Goal: Information Seeking & Learning: Learn about a topic

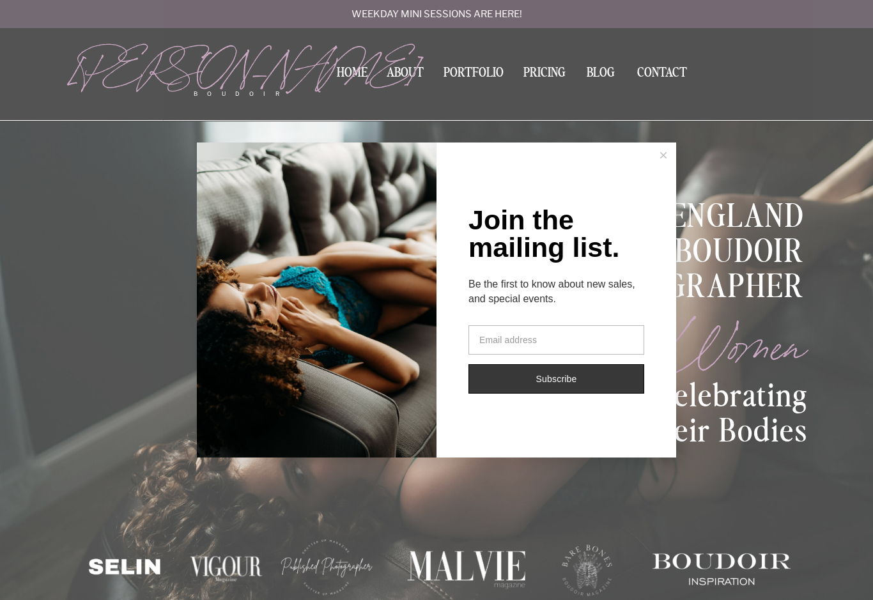
click at [674, 160] on button at bounding box center [663, 155] width 26 height 26
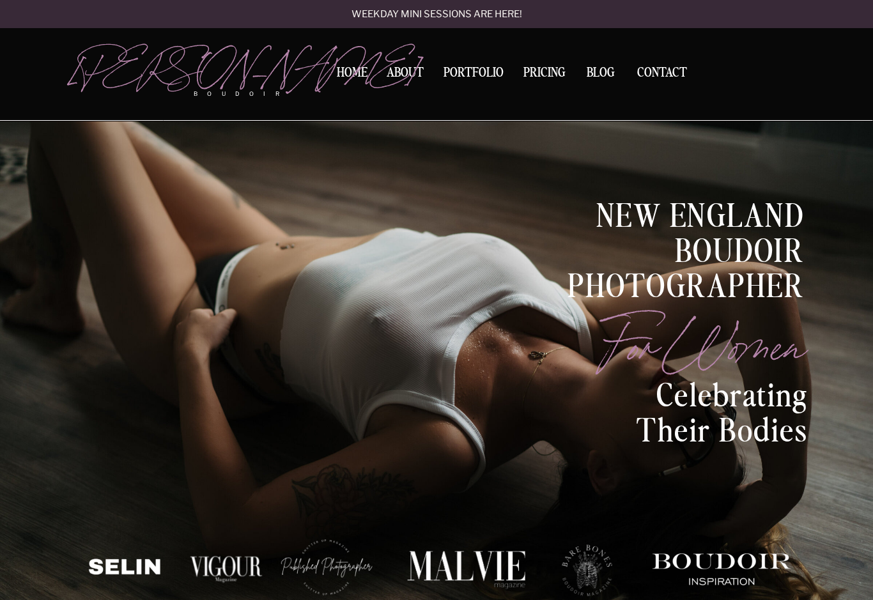
click at [369, 67] on nav "Home" at bounding box center [352, 72] width 40 height 13
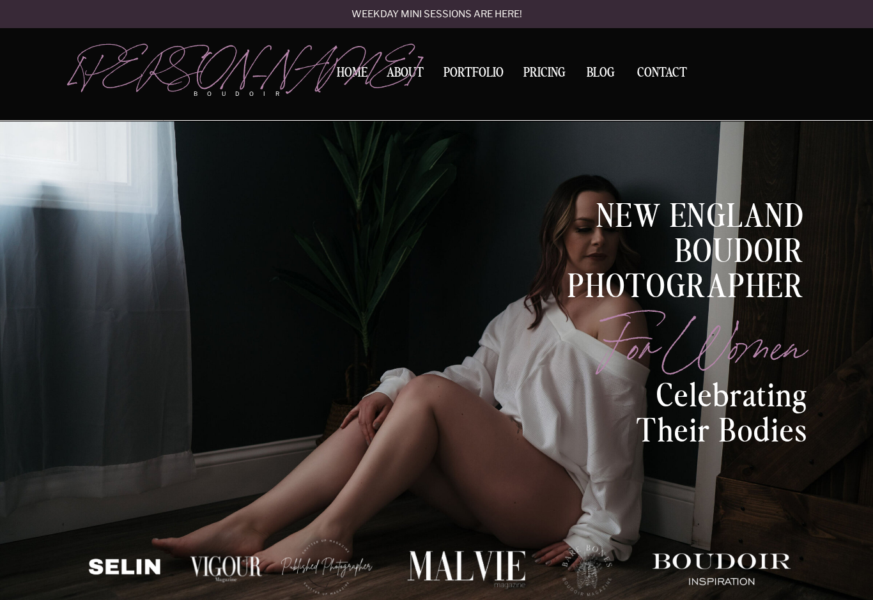
click at [420, 79] on nav "About" at bounding box center [404, 74] width 43 height 17
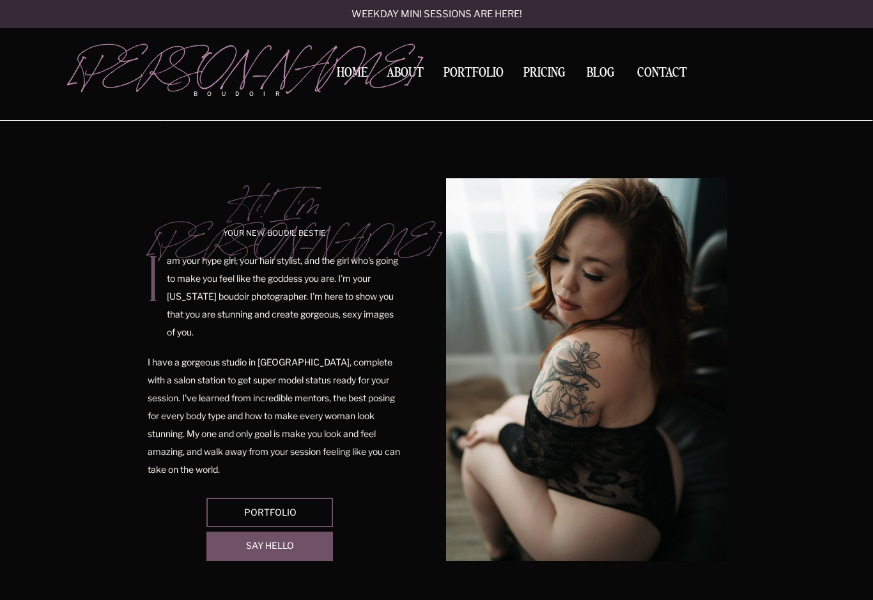
click at [313, 509] on div "Portfolio" at bounding box center [270, 513] width 122 height 10
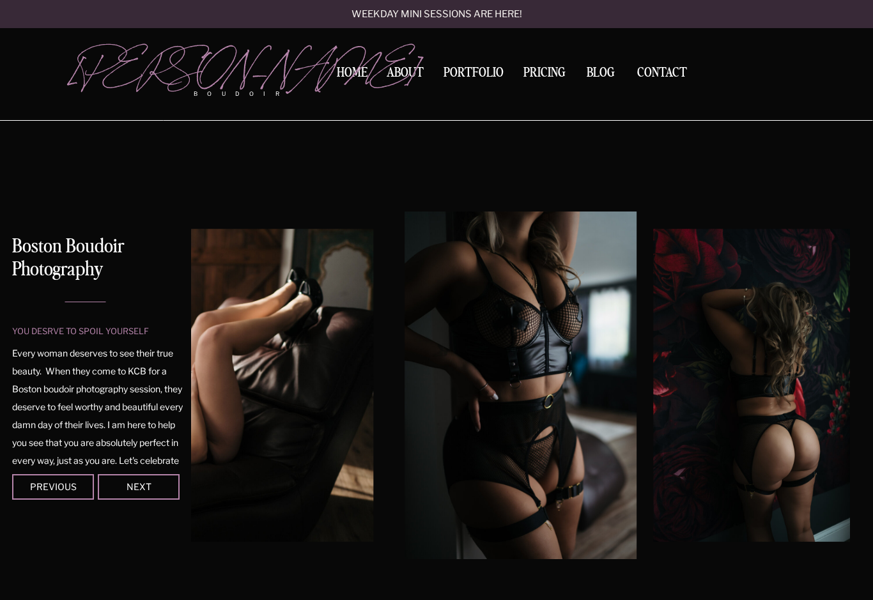
click at [160, 486] on div "Next" at bounding box center [138, 486] width 77 height 8
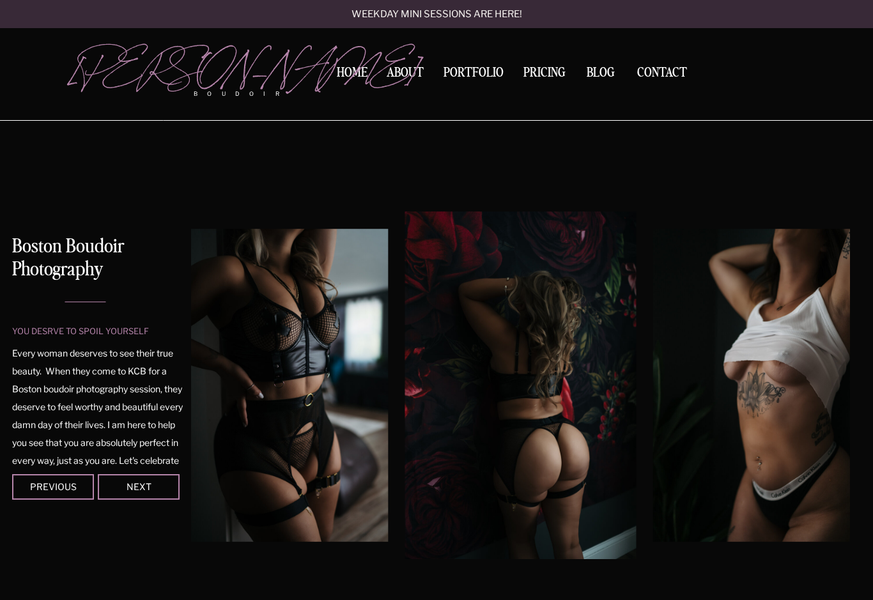
click at [152, 484] on div "Next" at bounding box center [138, 486] width 77 height 8
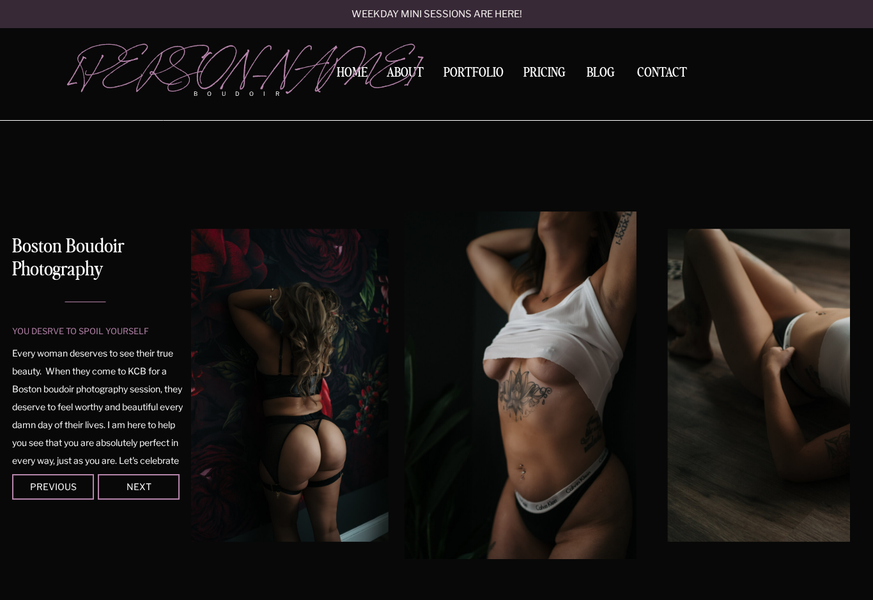
click at [153, 478] on div at bounding box center [139, 487] width 82 height 26
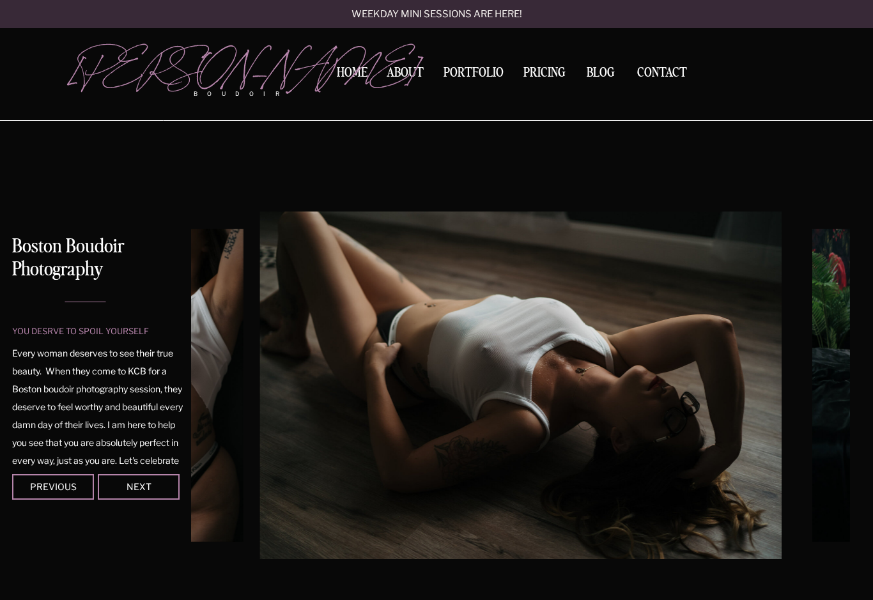
click at [144, 486] on div "Next" at bounding box center [138, 486] width 77 height 8
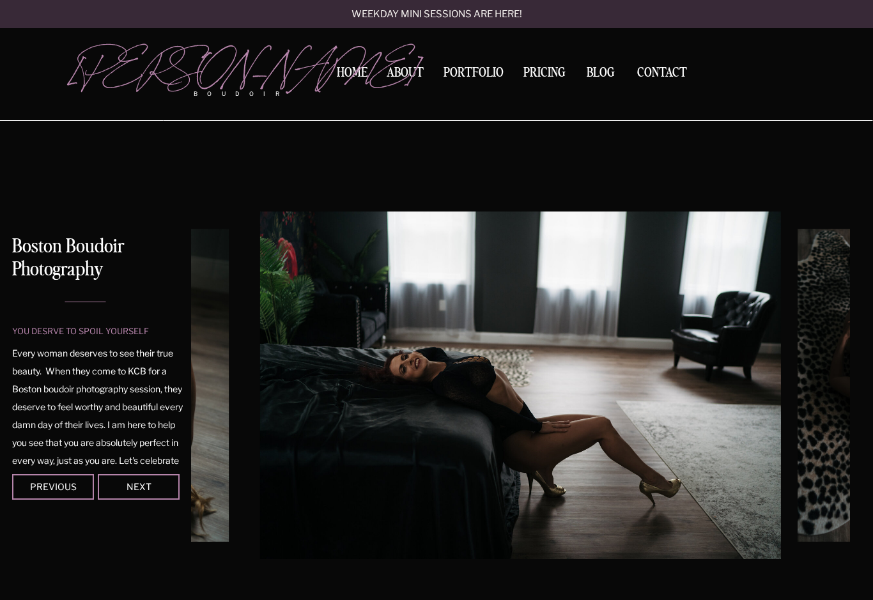
click at [153, 483] on div "Next" at bounding box center [138, 486] width 77 height 8
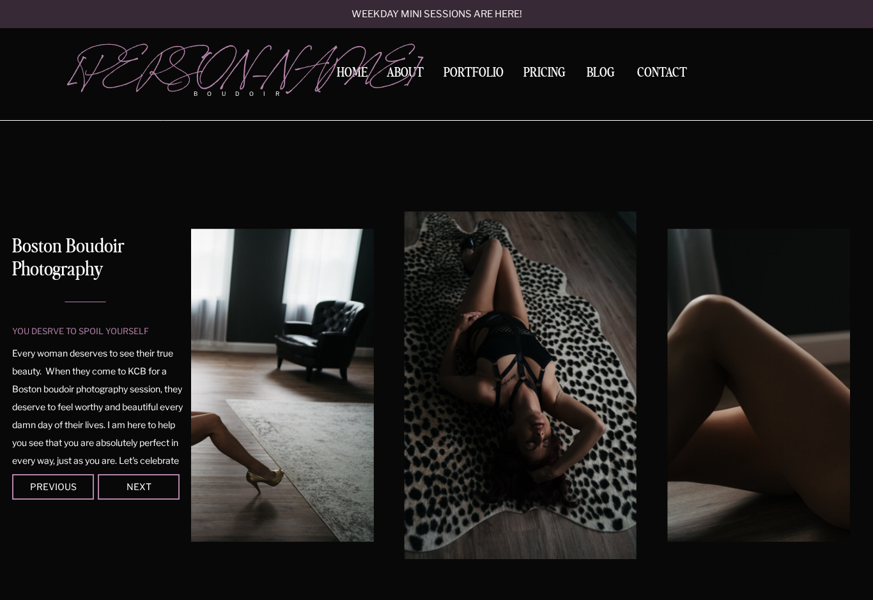
click at [151, 485] on div "Next" at bounding box center [138, 486] width 77 height 8
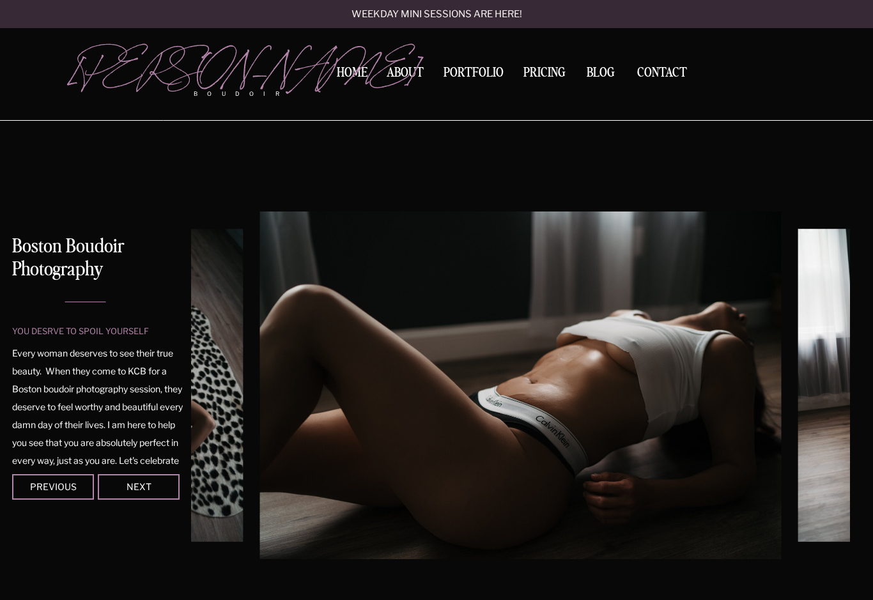
click at [153, 488] on div "Next" at bounding box center [138, 486] width 77 height 8
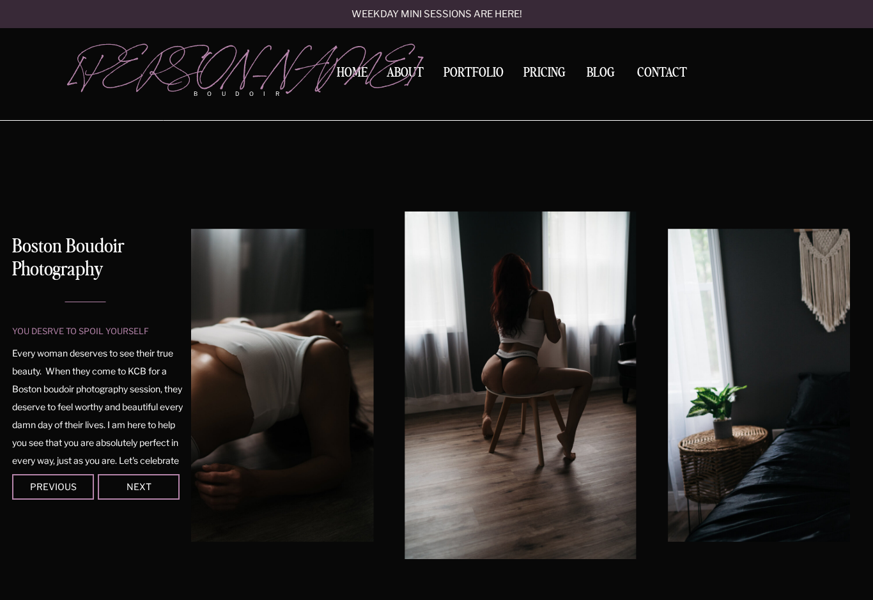
click at [162, 480] on div at bounding box center [139, 487] width 82 height 26
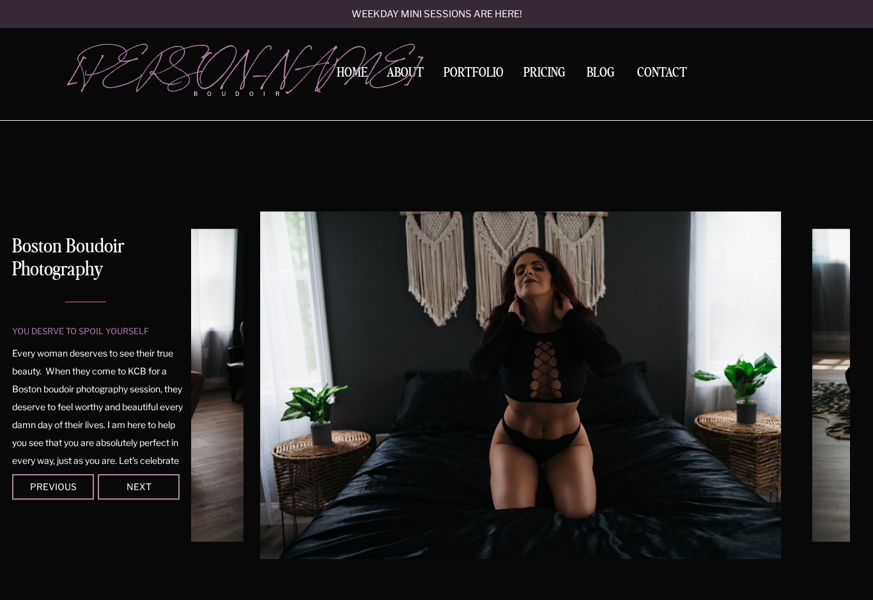
click at [156, 483] on div "Next" at bounding box center [138, 486] width 77 height 8
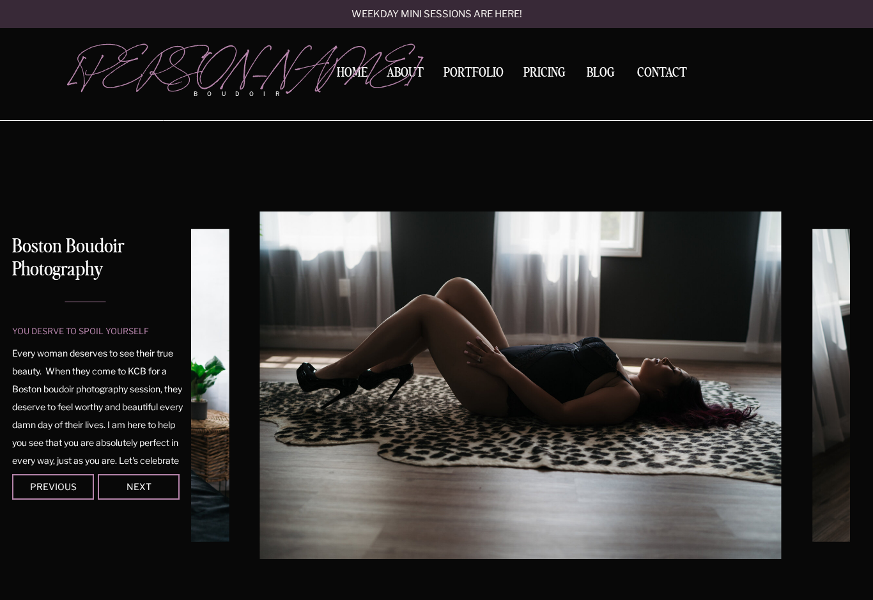
click at [154, 485] on div "Next" at bounding box center [138, 486] width 77 height 8
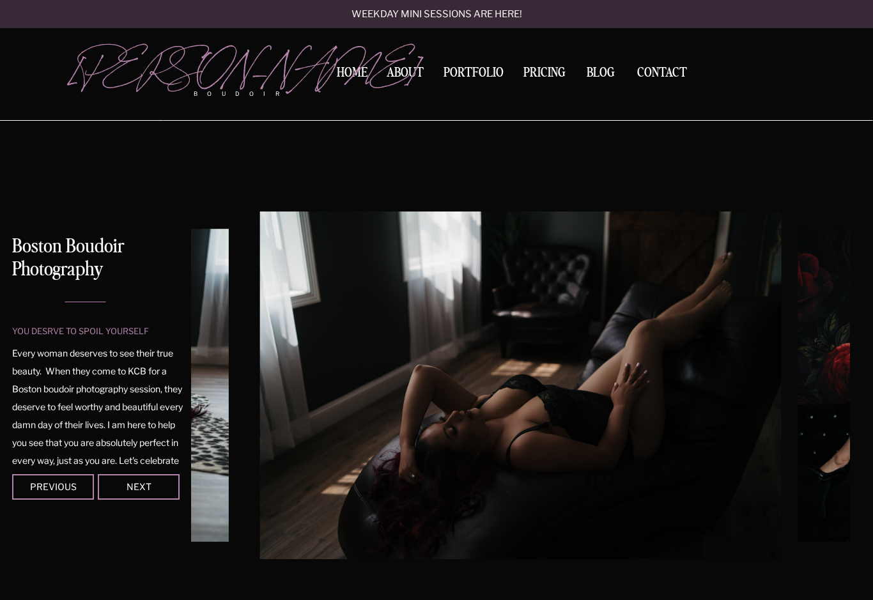
click at [161, 485] on div "Next" at bounding box center [138, 486] width 77 height 8
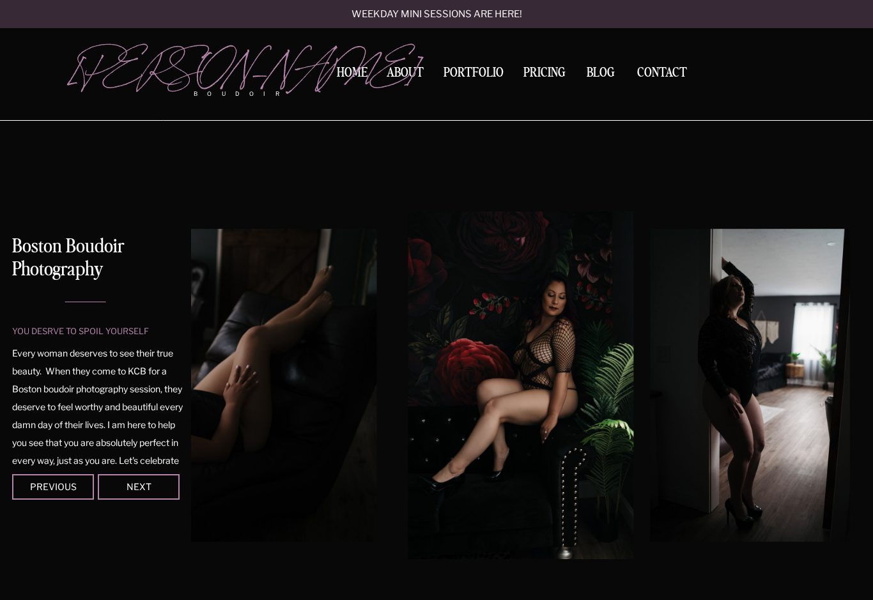
click at [155, 487] on div "Next" at bounding box center [138, 486] width 77 height 8
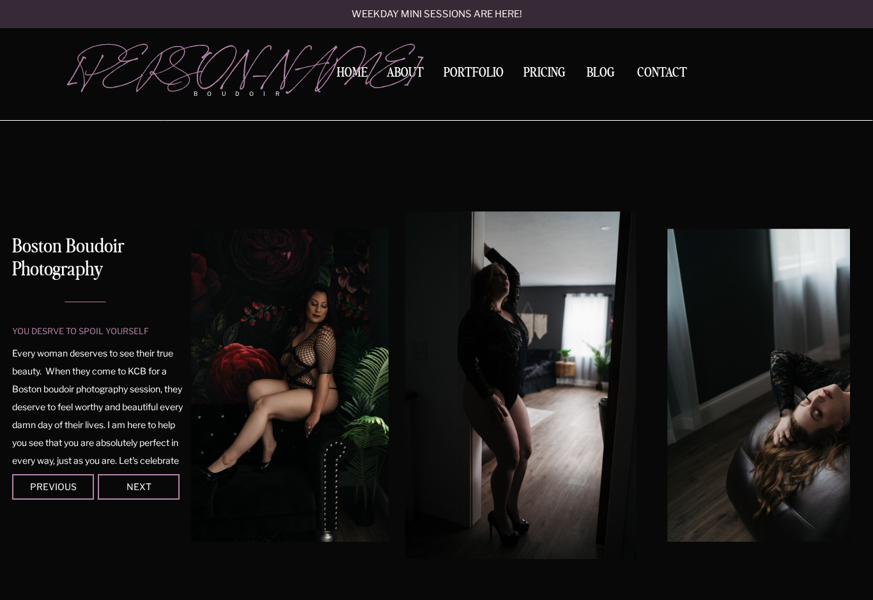
click at [153, 487] on div "Next" at bounding box center [138, 486] width 77 height 8
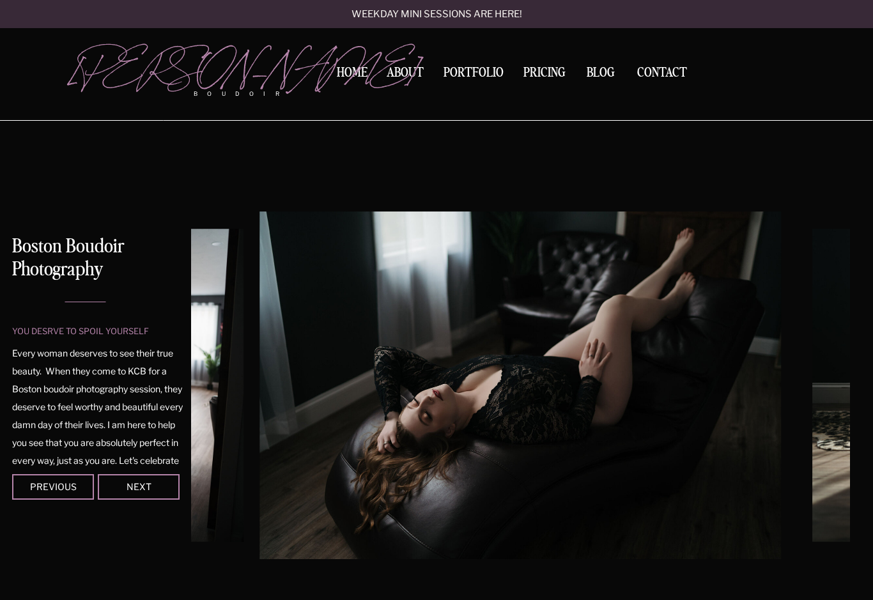
click at [149, 487] on div "Next" at bounding box center [138, 486] width 77 height 8
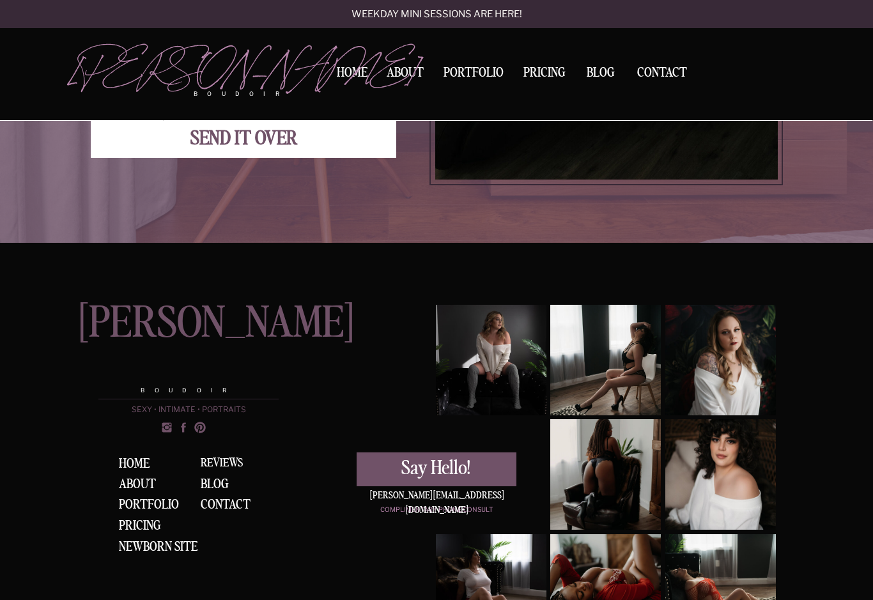
scroll to position [2047, 0]
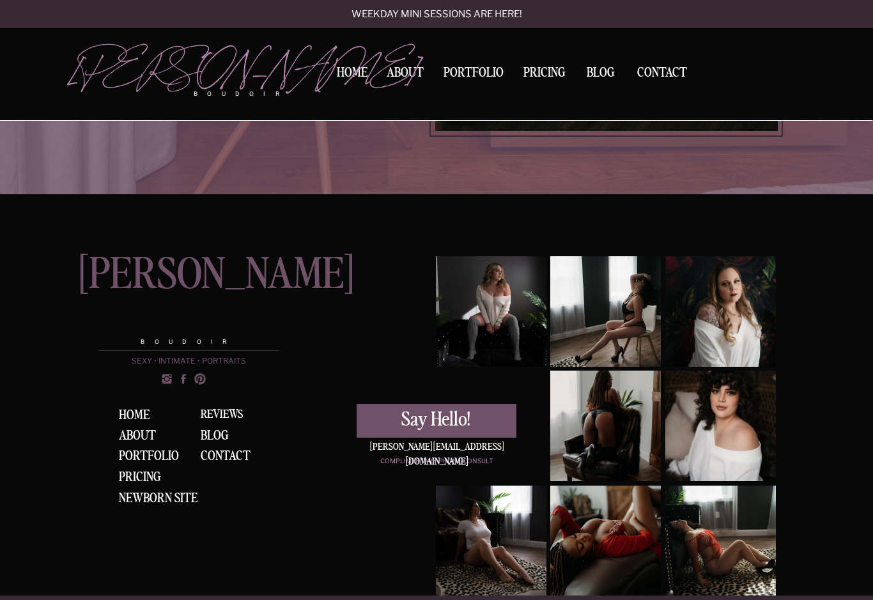
click at [159, 476] on div "Pricing" at bounding box center [143, 477] width 48 height 13
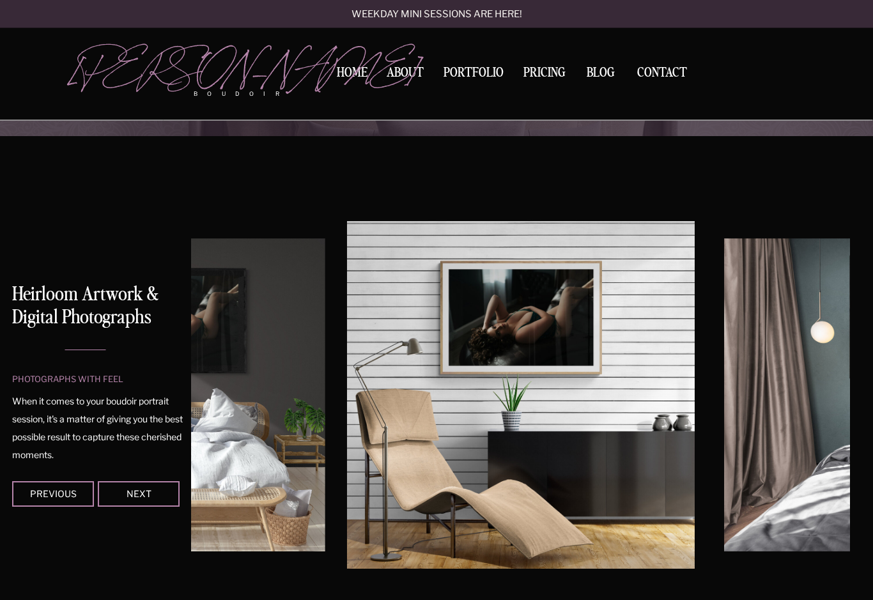
scroll to position [2413, 0]
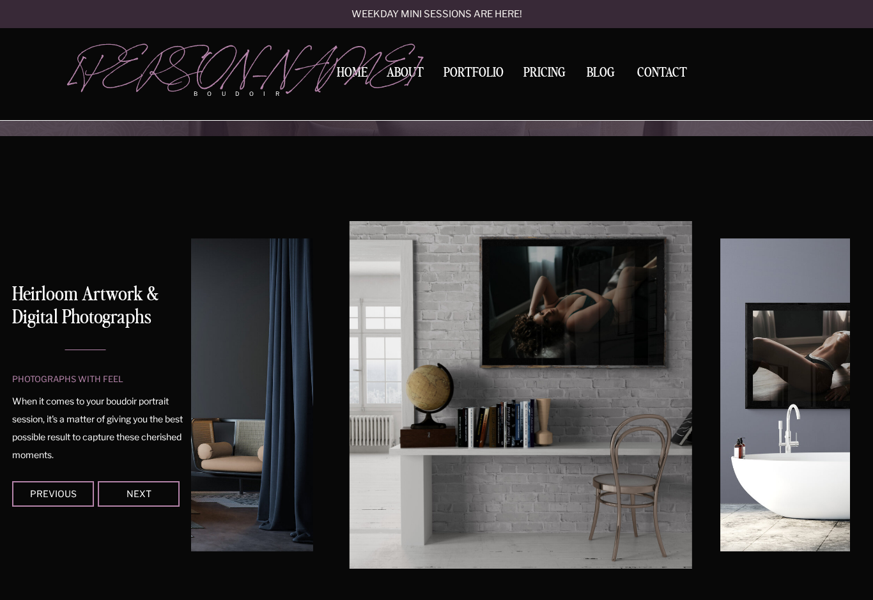
click at [160, 496] on div "Next" at bounding box center [138, 493] width 77 height 8
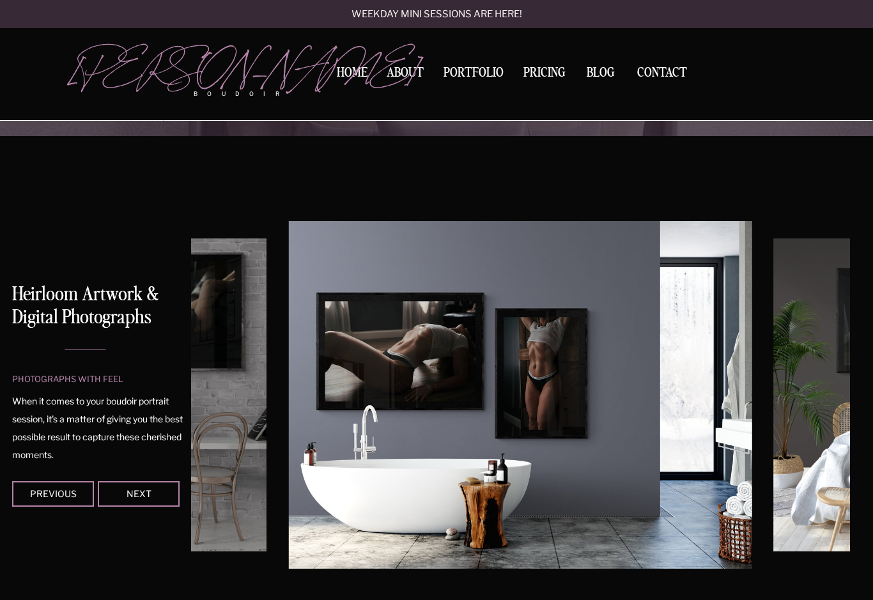
click at [412, 72] on nav "About" at bounding box center [404, 74] width 43 height 17
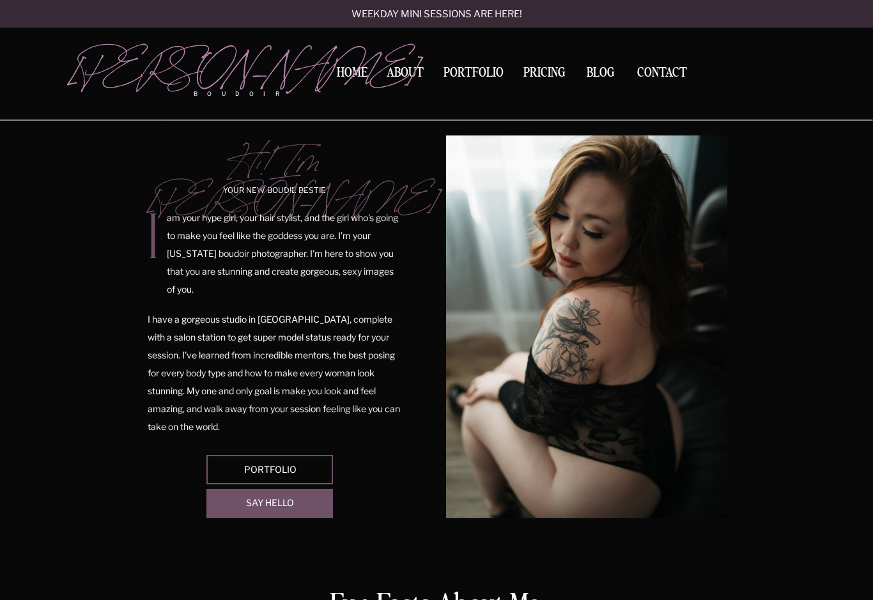
scroll to position [43, 0]
click at [300, 464] on div at bounding box center [269, 469] width 126 height 29
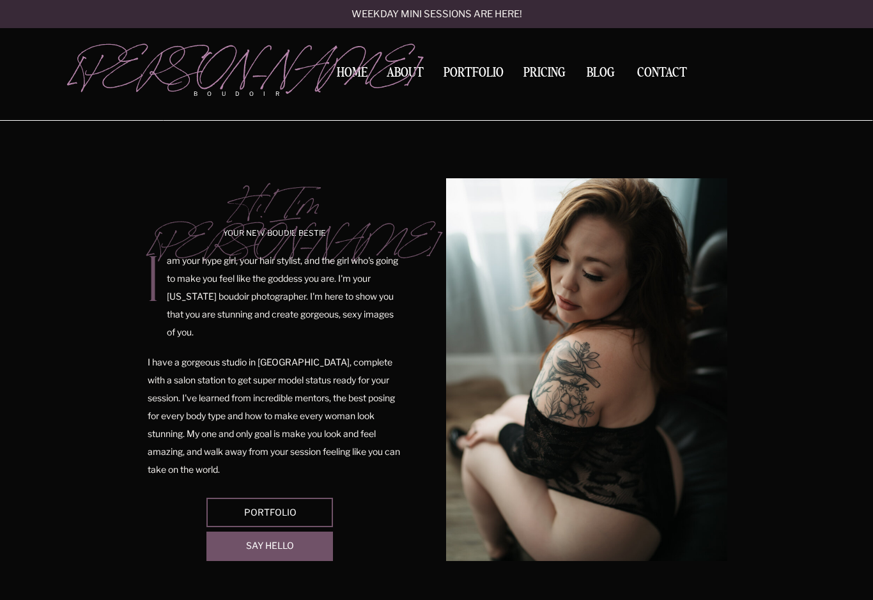
scroll to position [66, 0]
